Goal: Task Accomplishment & Management: Manage account settings

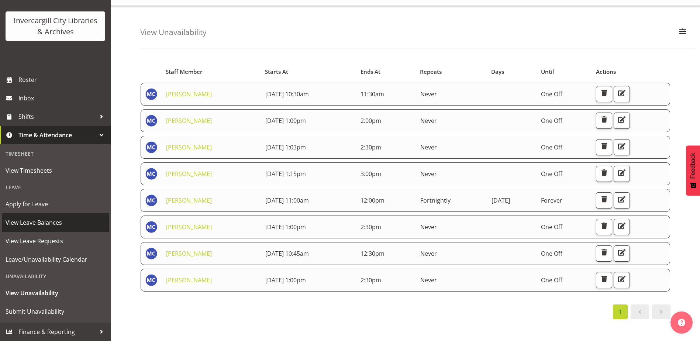
scroll to position [28, 0]
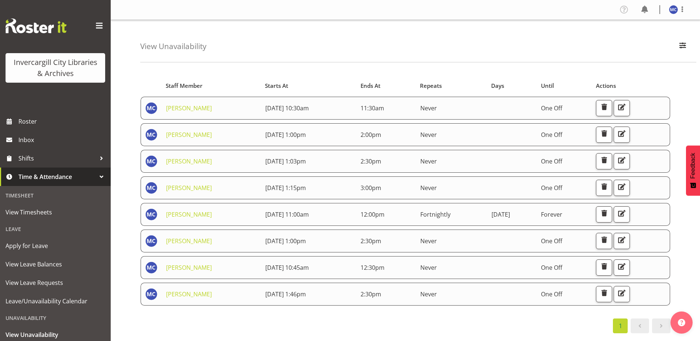
scroll to position [28, 0]
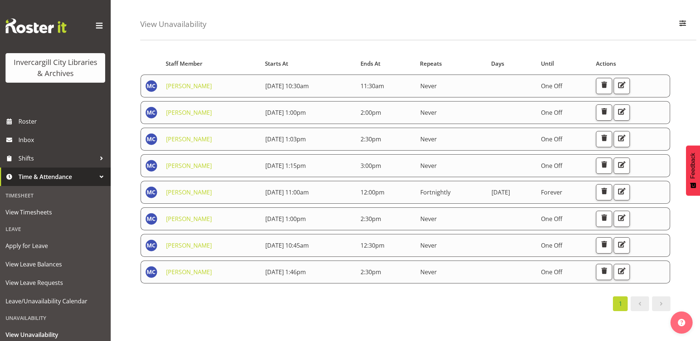
click at [319, 299] on div "1" at bounding box center [405, 303] width 530 height 15
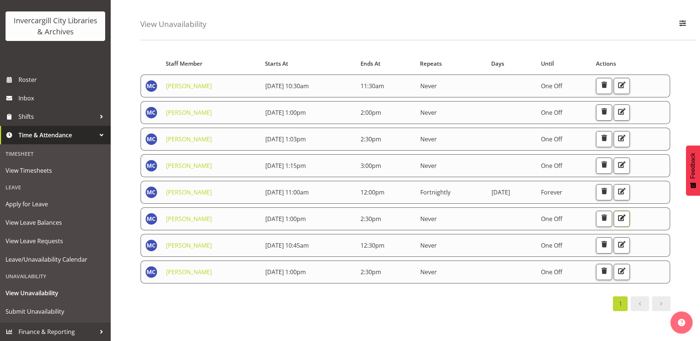
click at [626, 213] on span "button" at bounding box center [622, 218] width 10 height 10
